Goal: Transaction & Acquisition: Complete application form

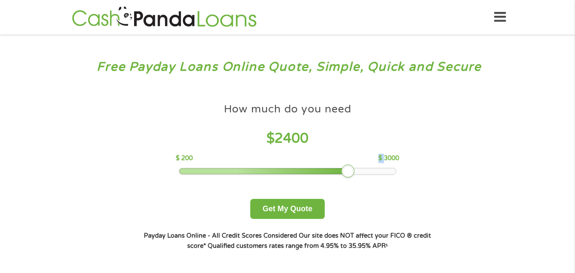
drag, startPoint x: 244, startPoint y: 169, endPoint x: 352, endPoint y: 174, distance: 107.4
click at [352, 174] on div at bounding box center [348, 171] width 14 height 14
click at [299, 221] on div "How much do you need? $300 $500 $750 $900 $1000 $1500 $2000 $2500 $3000 Other a…" at bounding box center [288, 175] width 326 height 180
click at [299, 217] on button "Get My Quote" at bounding box center [287, 209] width 74 height 20
click at [299, 214] on button "Get My Quote" at bounding box center [287, 209] width 74 height 20
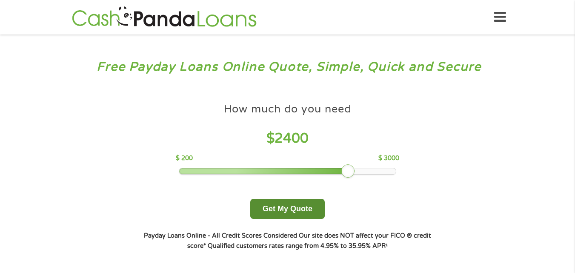
click at [299, 214] on button "Get My Quote" at bounding box center [287, 209] width 74 height 20
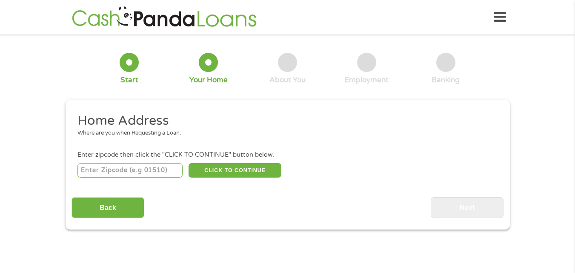
click at [133, 167] on input "number" at bounding box center [129, 170] width 105 height 14
type input "38135"
click at [214, 171] on button "CLICK TO CONTINUE" at bounding box center [235, 170] width 93 height 14
type input "38135"
type input "[GEOGRAPHIC_DATA]"
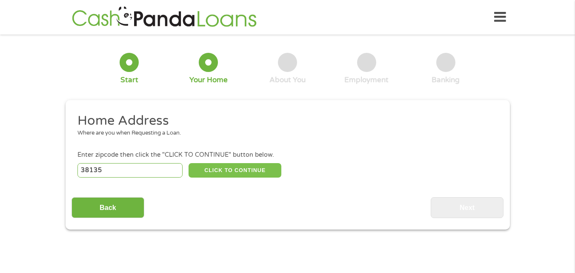
select select "[US_STATE]"
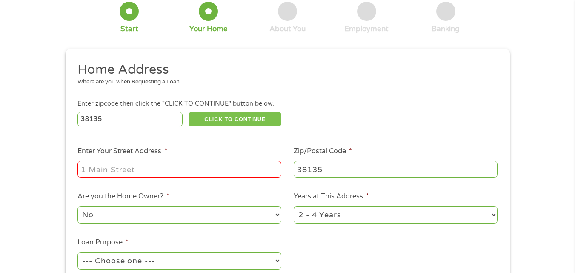
scroll to position [68, 0]
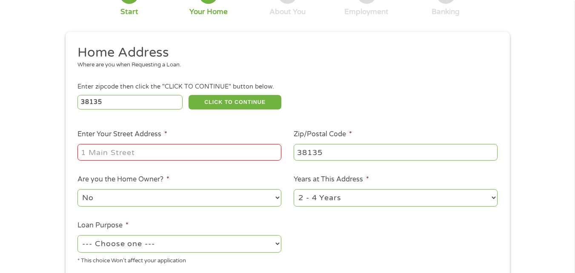
click at [205, 155] on input "Enter Your Street Address *" at bounding box center [179, 152] width 204 height 16
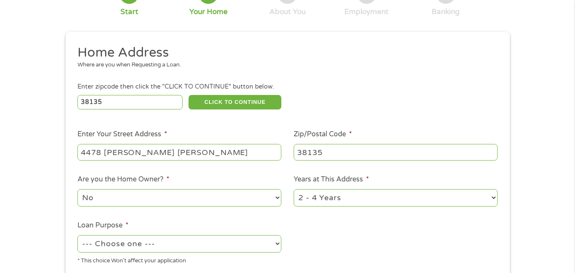
type input "4478 [PERSON_NAME] [PERSON_NAME]"
click at [344, 195] on select "1 Year or less 1 - 2 Years 2 - 4 Years Over 4 Years" at bounding box center [396, 197] width 204 height 17
select select "12months"
click at [294, 189] on select "1 Year or less 1 - 2 Years 2 - 4 Years Over 4 Years" at bounding box center [396, 197] width 204 height 17
click at [270, 246] on select "--- Choose one --- Pay Bills Debt Consolidation Home Improvement Major Purchase…" at bounding box center [179, 243] width 204 height 17
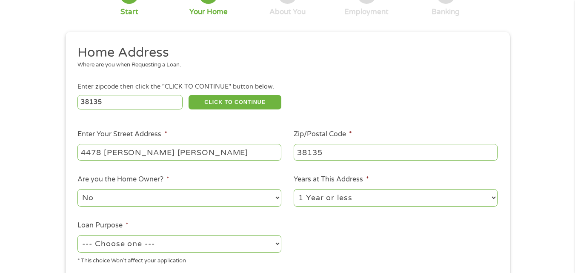
select select "medicalexpenses"
click at [77, 235] on select "--- Choose one --- Pay Bills Debt Consolidation Home Improvement Major Purchase…" at bounding box center [179, 243] width 204 height 17
click at [338, 228] on ul "Home Address Where are you when Requesting a Loan. Enter zipcode then click the…" at bounding box center [288, 157] width 432 height 227
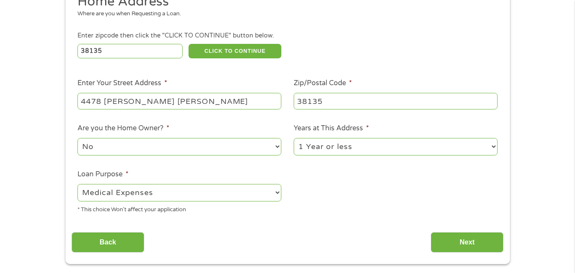
scroll to position [136, 0]
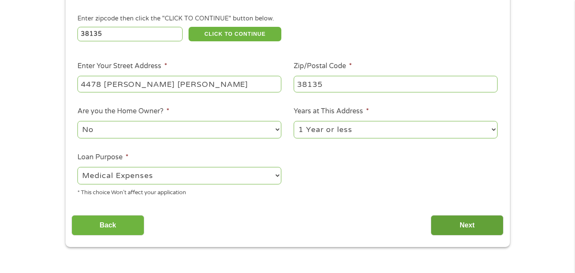
click at [475, 218] on input "Next" at bounding box center [467, 225] width 73 height 21
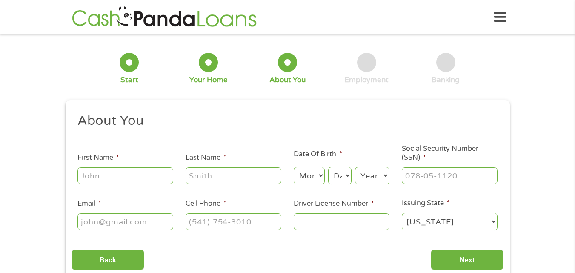
scroll to position [3, 3]
click at [134, 172] on input "First Name *" at bounding box center [125, 175] width 96 height 16
type input "[PERSON_NAME]"
type input "modesto"
select select "4"
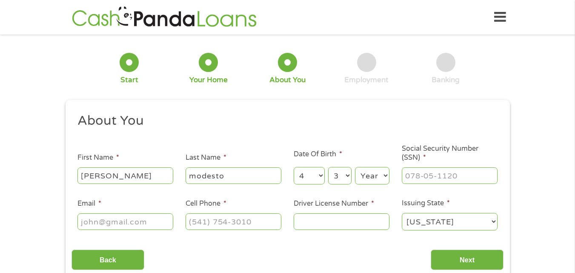
select select "4"
select select "1989"
type input "310-06-2213"
type input "[EMAIL_ADDRESS][DOMAIN_NAME]"
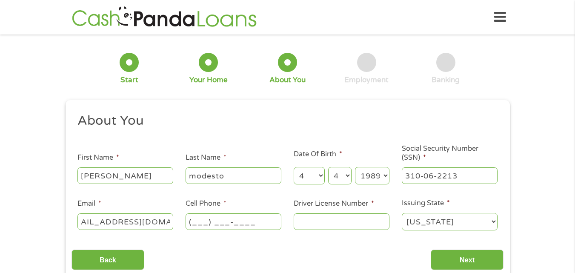
scroll to position [0, 0]
type input "[PHONE_NUMBER]"
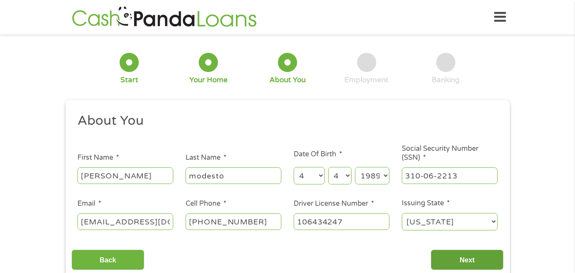
type input "106434247"
click at [458, 254] on input "Next" at bounding box center [467, 259] width 73 height 21
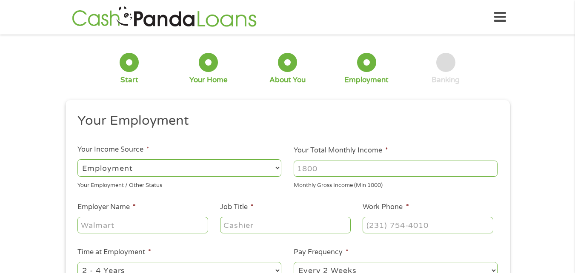
scroll to position [3, 3]
click at [401, 174] on input "Your Total Monthly Income *" at bounding box center [396, 168] width 204 height 16
type input "1089.44"
click at [183, 218] on input "Employer Name *" at bounding box center [142, 225] width 130 height 16
type input "[PERSON_NAME]"
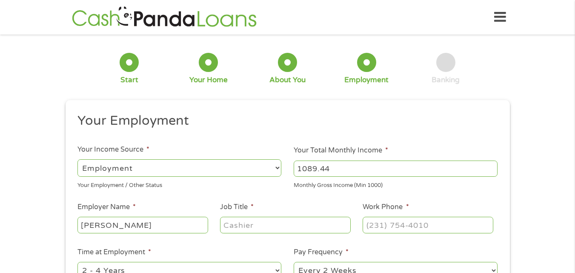
click at [258, 229] on input "Job Title *" at bounding box center [285, 225] width 130 height 16
type input "csr"
click at [404, 224] on input "Work Phone *" at bounding box center [428, 225] width 130 height 16
type input "[PHONE_NUMBER]"
click at [523, 229] on div "1 Start 2 Your Home 3 About You 4 Employment 5 Banking 6 This field is hidden w…" at bounding box center [287, 208] width 575 height 336
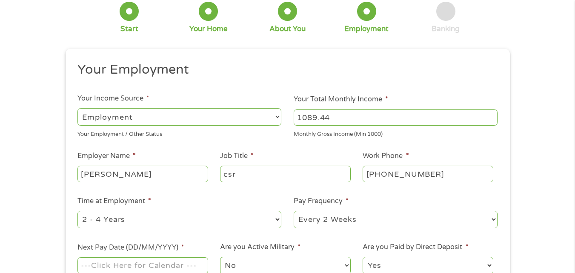
scroll to position [68, 0]
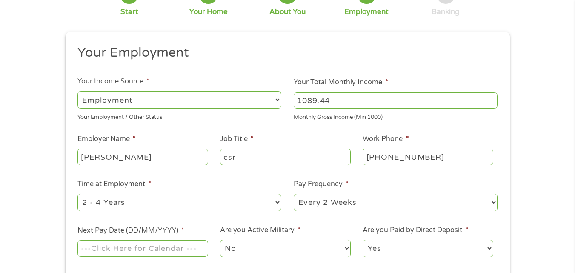
click at [191, 247] on input "Next Pay Date (DD/MM/YYYY) *" at bounding box center [142, 248] width 130 height 16
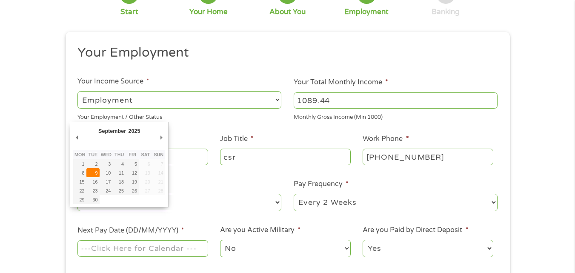
type input "[DATE]"
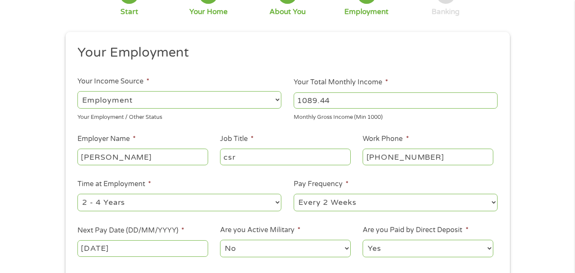
click at [255, 244] on select "No Yes" at bounding box center [285, 248] width 130 height 17
click at [220, 240] on select "No Yes" at bounding box center [285, 248] width 130 height 17
click at [265, 243] on div "No Yes" at bounding box center [285, 248] width 130 height 20
click at [265, 244] on select "No Yes" at bounding box center [285, 248] width 130 height 17
select select "0"
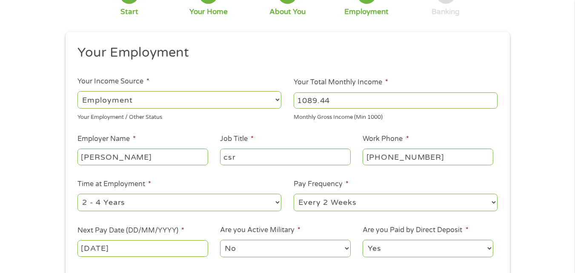
click at [220, 240] on select "No Yes" at bounding box center [285, 248] width 130 height 17
click at [404, 247] on select "Yes No" at bounding box center [428, 248] width 130 height 17
click at [363, 240] on select "Yes No" at bounding box center [428, 248] width 130 height 17
click at [491, 220] on ul "Your Employment Your Income Source * --- Choose one --- Employment [DEMOGRAPHIC…" at bounding box center [288, 154] width 432 height 221
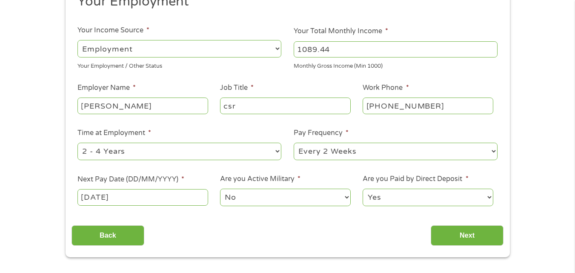
scroll to position [136, 0]
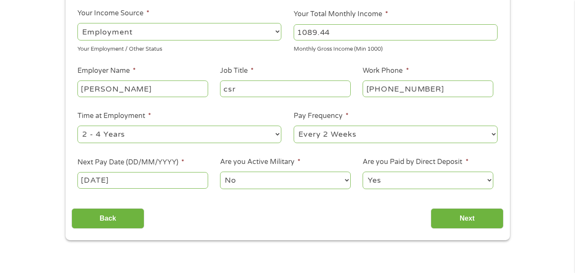
click at [491, 220] on input "Next" at bounding box center [467, 218] width 73 height 21
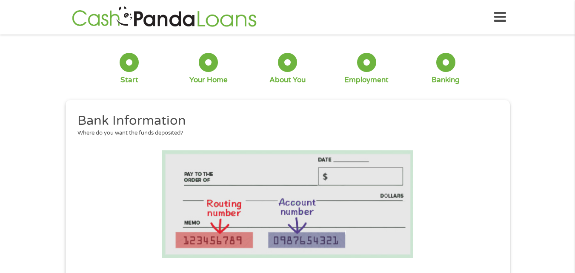
scroll to position [72, 3]
click at [491, 220] on li at bounding box center [288, 204] width 432 height 108
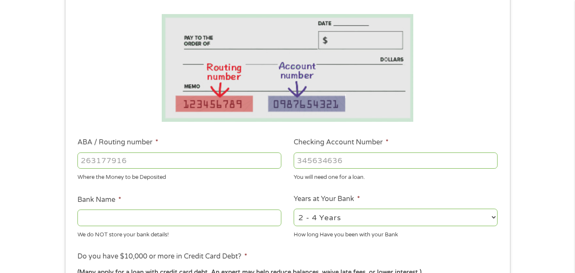
scroll to position [153, 0]
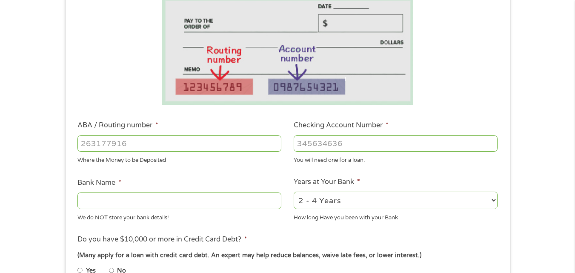
click at [242, 202] on input "Bank Name *" at bounding box center [179, 200] width 204 height 16
type input "bancorp n.a."
click at [162, 143] on input "ABA / Routing number *" at bounding box center [179, 143] width 204 height 16
type input "031101279"
type input "THE BANCORP BANK"
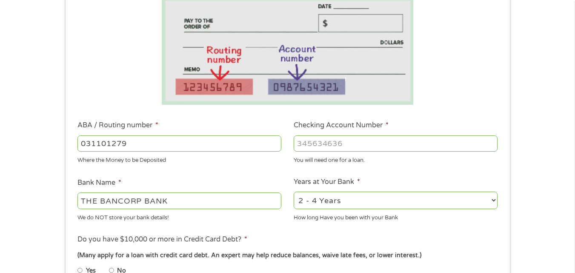
type input "031101279"
type input "766121407019"
click at [525, 227] on div "1 Start 2 Your Home 3 About You 4 Employment 5 Banking 6 This field is hidden w…" at bounding box center [287, 157] width 575 height 540
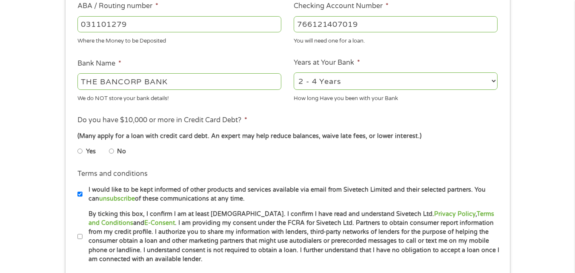
scroll to position [289, 0]
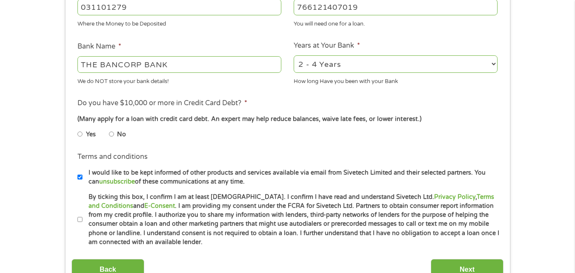
click at [112, 133] on input "No" at bounding box center [111, 134] width 5 height 14
radio input "true"
click at [179, 156] on li "Terms and conditions I would like to be kept informed of other products and ser…" at bounding box center [288, 169] width 432 height 34
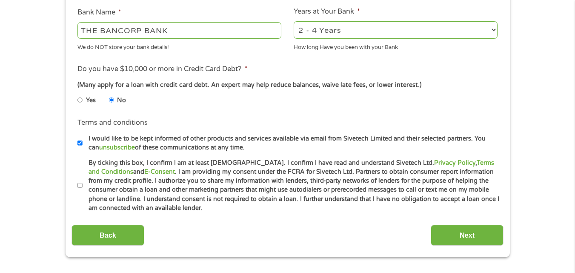
scroll to position [341, 0]
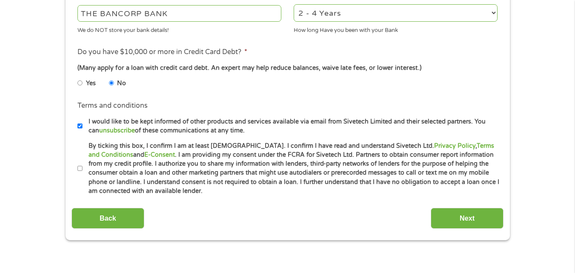
click at [83, 170] on label "By ticking this box, I confirm I am at least [DEMOGRAPHIC_DATA]. I confirm I ha…" at bounding box center [292, 168] width 418 height 54
click at [83, 170] on input "By ticking this box, I confirm I am at least [DEMOGRAPHIC_DATA]. I confirm I ha…" at bounding box center [79, 169] width 5 height 14
checkbox input "true"
click at [438, 213] on input "Next" at bounding box center [467, 218] width 73 height 21
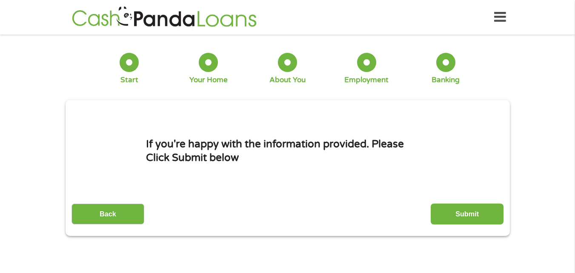
scroll to position [3, 3]
click at [438, 213] on input "Submit" at bounding box center [467, 213] width 73 height 21
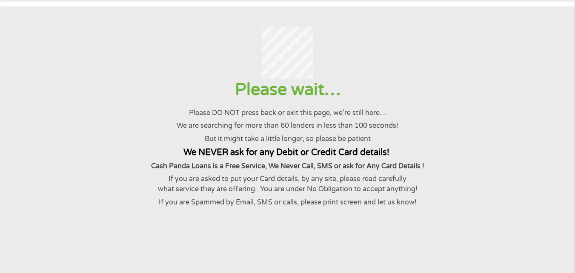
scroll to position [51, 0]
